Goal: Information Seeking & Learning: Learn about a topic

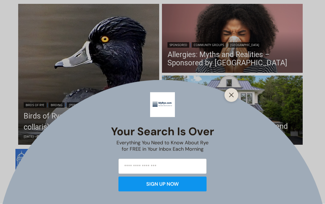
scroll to position [150, 0]
click at [228, 99] on button "Close" at bounding box center [232, 95] width 8 height 8
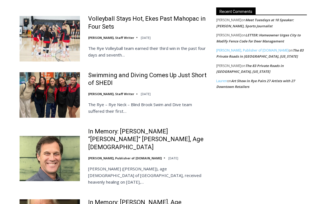
scroll to position [1162, 0]
click at [287, 51] on link "The 83 Private Roads in [GEOGRAPHIC_DATA], [US_STATE]" at bounding box center [259, 53] width 87 height 11
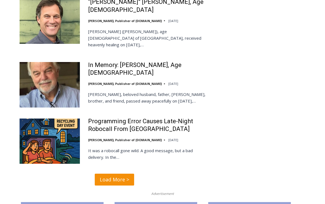
scroll to position [1287, 0]
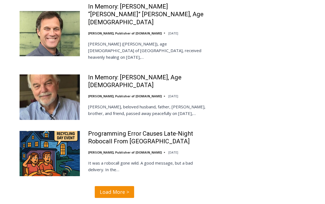
click at [149, 74] on link "In Memory: [PERSON_NAME], Age [DEMOGRAPHIC_DATA]" at bounding box center [148, 82] width 121 height 16
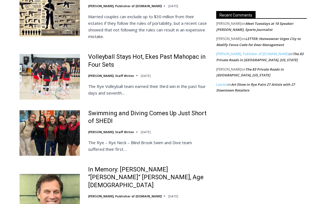
scroll to position [0, 0]
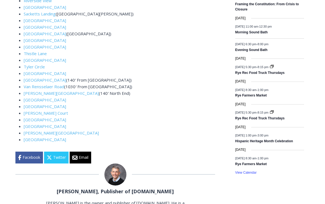
scroll to position [831, 0]
click at [48, 130] on link "Wetmore Place" at bounding box center [61, 133] width 75 height 6
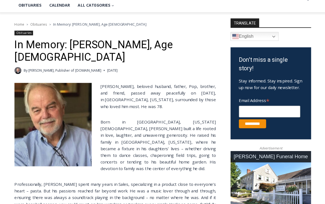
scroll to position [134, 0]
